Goal: Answer question/provide support

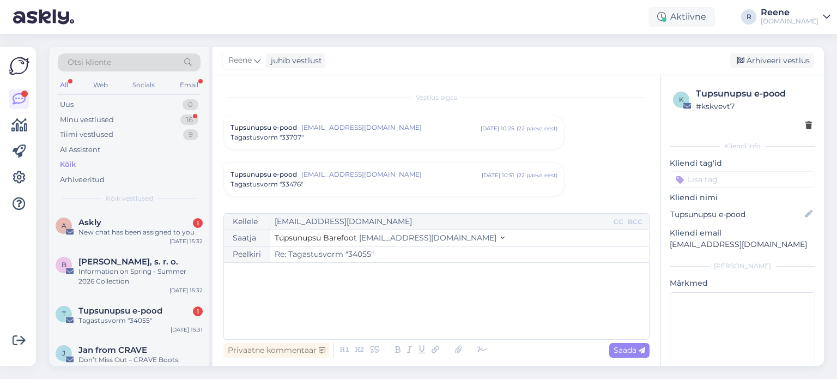
scroll to position [3324, 0]
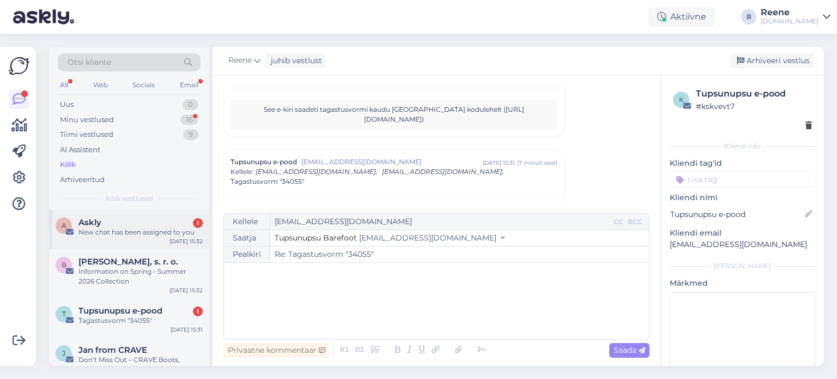
click at [120, 223] on div "Askly 1" at bounding box center [140, 222] width 124 height 10
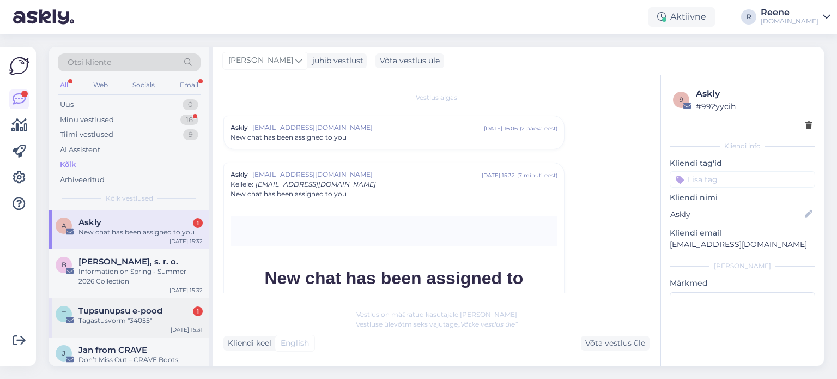
click at [119, 324] on div "Tagastusvorm "34055"" at bounding box center [140, 320] width 124 height 10
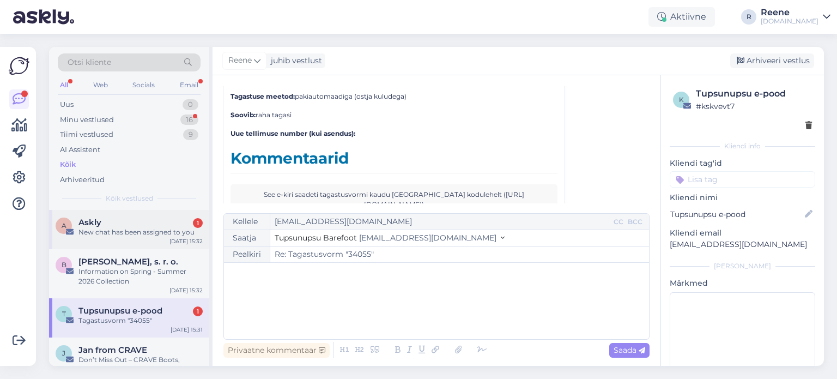
click at [126, 235] on div "New chat has been assigned to you" at bounding box center [140, 232] width 124 height 10
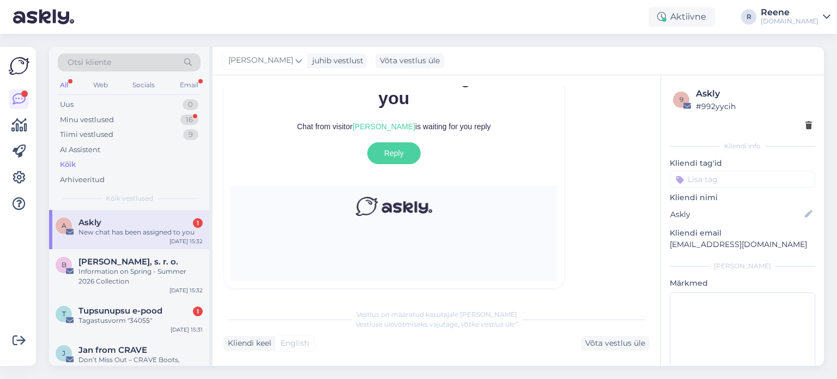
scroll to position [201, 0]
click at [142, 309] on span "Tupsunupsu e-pood" at bounding box center [120, 311] width 84 height 10
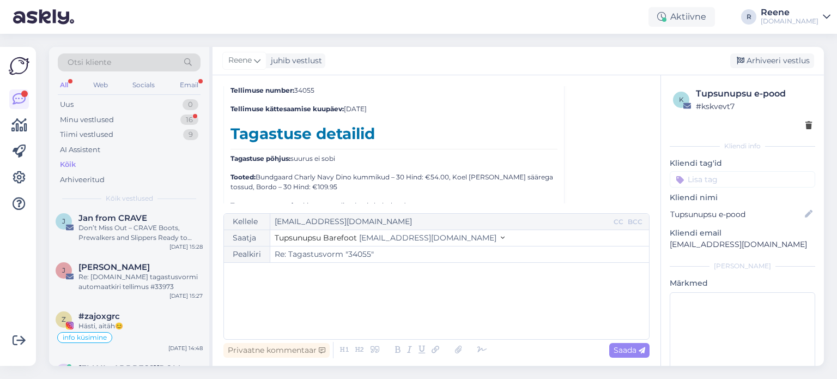
scroll to position [163, 0]
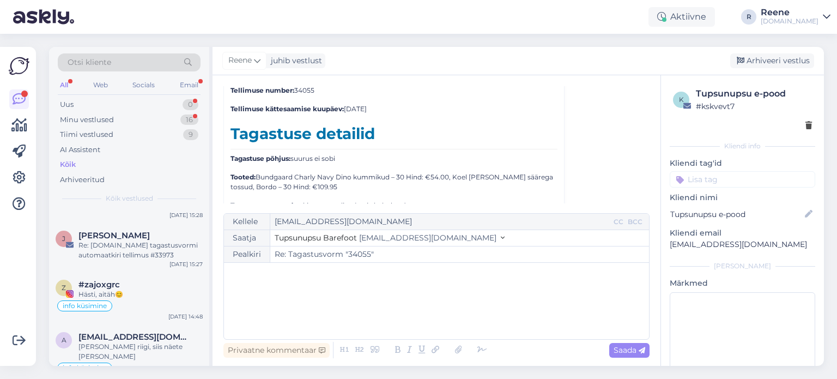
click at [70, 82] on div "All" at bounding box center [64, 85] width 13 height 14
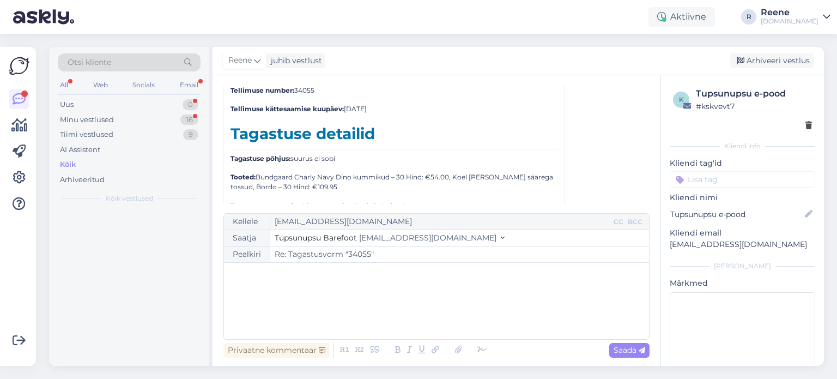
scroll to position [0, 0]
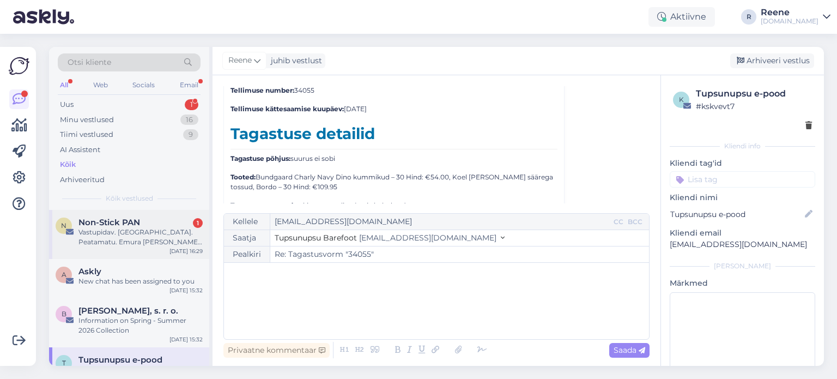
click at [142, 233] on div "Vastupidav. [GEOGRAPHIC_DATA]. Peatamatu. Emura [PERSON_NAME] hinnaga" at bounding box center [140, 237] width 124 height 20
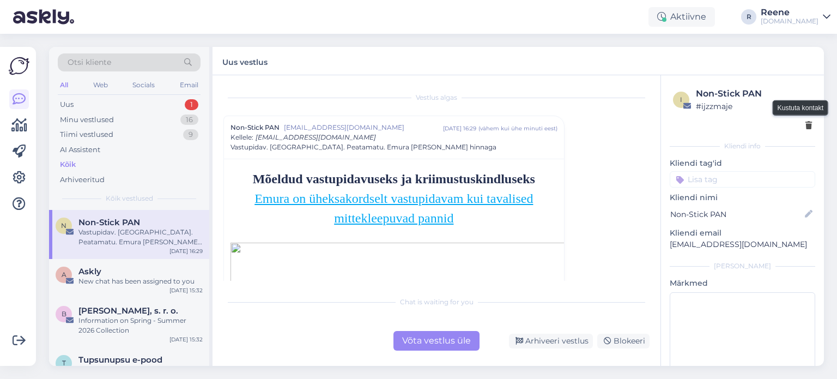
click at [805, 126] on icon at bounding box center [808, 126] width 7 height 8
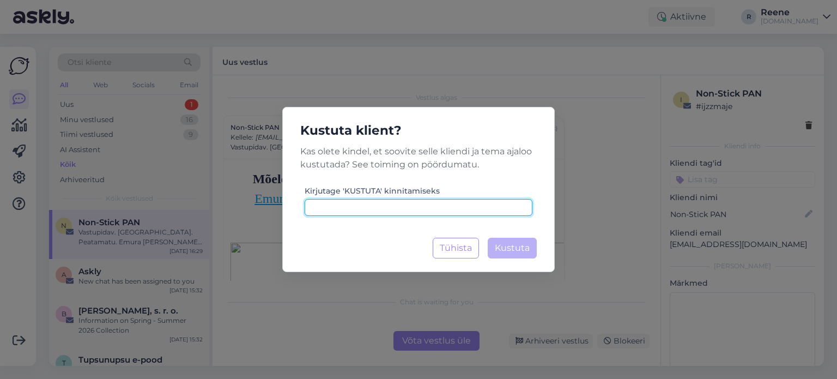
drag, startPoint x: 446, startPoint y: 209, endPoint x: 446, endPoint y: 199, distance: 9.3
click at [446, 208] on input at bounding box center [418, 207] width 228 height 17
type input "kustuta"
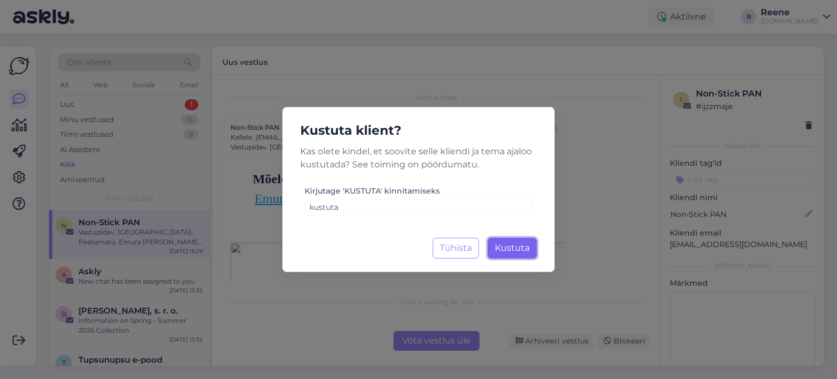
click at [522, 248] on span "Kustuta" at bounding box center [512, 247] width 35 height 10
